Goal: Task Accomplishment & Management: Use online tool/utility

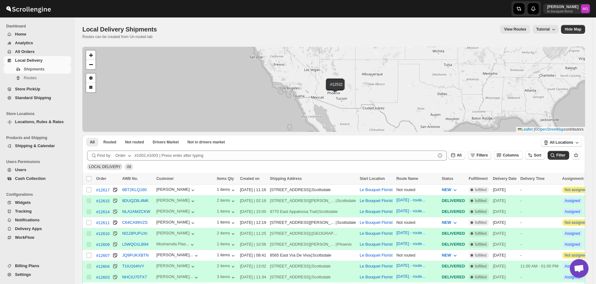
click at [491, 156] on button "Filters" at bounding box center [480, 155] width 24 height 9
click at [488, 180] on span "Add Filter" at bounding box center [488, 180] width 17 height 5
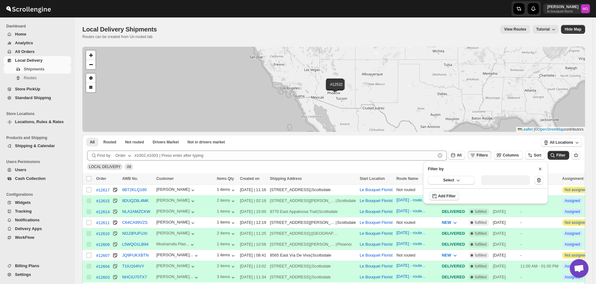
click at [467, 185] on div "Select" at bounding box center [485, 180] width 125 height 16
click at [467, 181] on button "Select" at bounding box center [451, 180] width 47 height 9
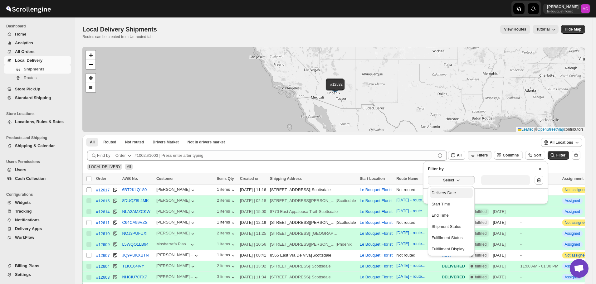
click at [459, 192] on button "Delivery Date" at bounding box center [451, 193] width 43 height 10
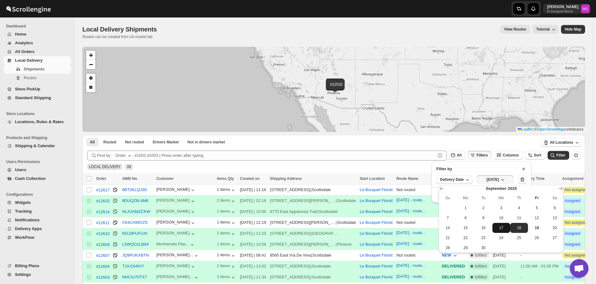
click at [504, 230] on span "17" at bounding box center [501, 228] width 13 height 5
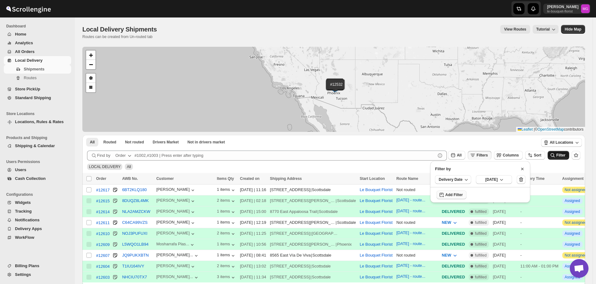
click at [561, 156] on span "Filter" at bounding box center [560, 155] width 9 height 4
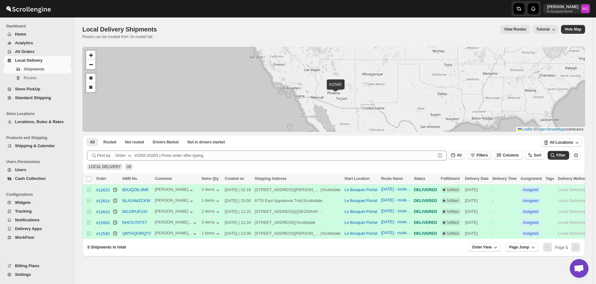
click at [491, 156] on button "Filters" at bounding box center [480, 155] width 24 height 9
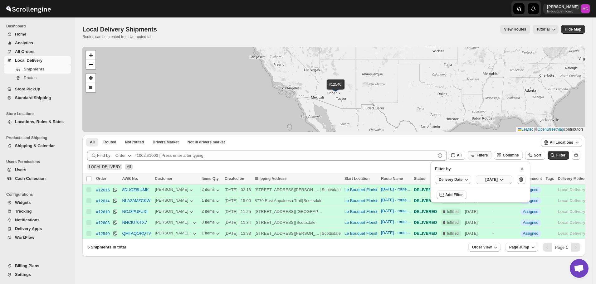
click at [489, 180] on span "[DATE]" at bounding box center [491, 179] width 12 height 5
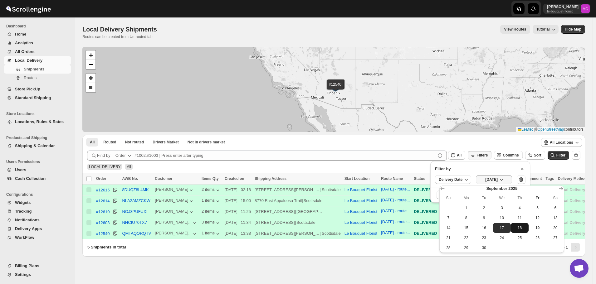
click at [513, 229] on button "18" at bounding box center [520, 228] width 18 height 10
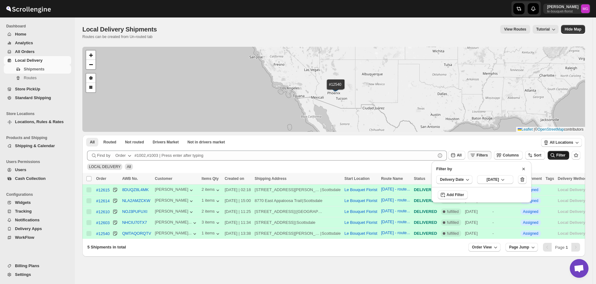
click at [556, 154] on icon "submit" at bounding box center [553, 155] width 6 height 6
